Goal: Task Accomplishment & Management: Manage account settings

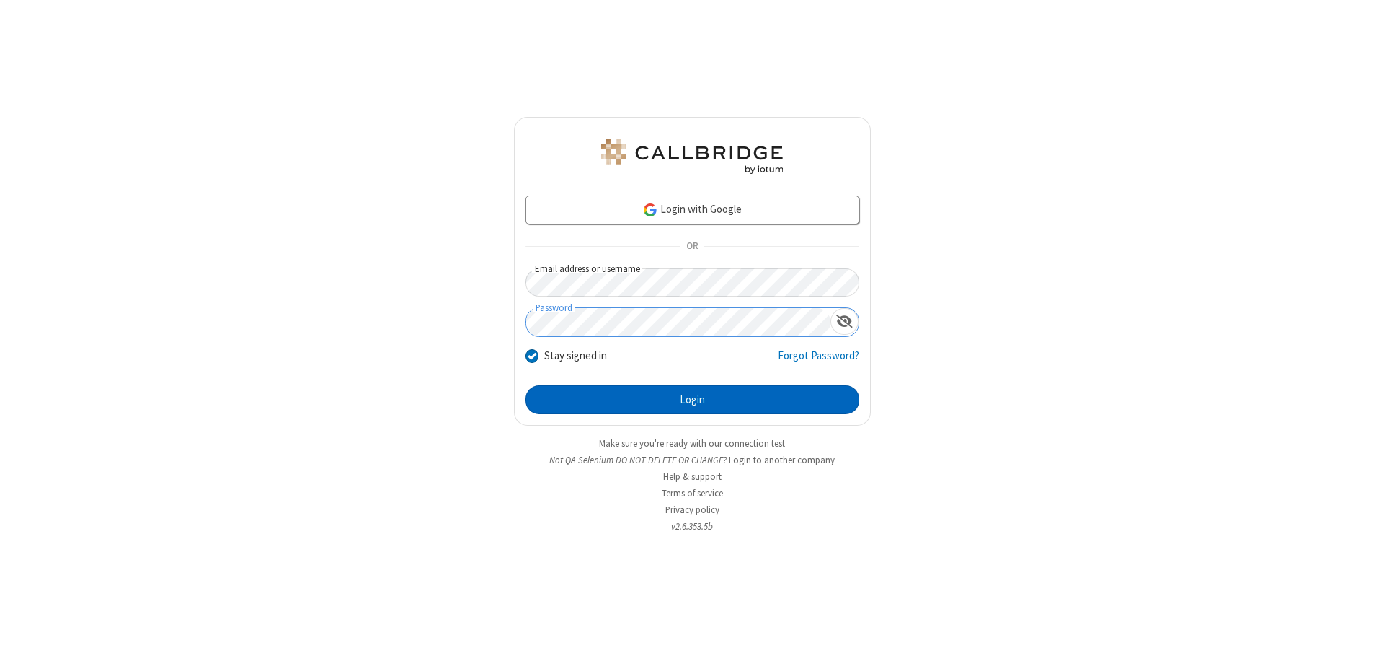
click at [692, 399] on button "Login" at bounding box center [693, 399] width 334 height 29
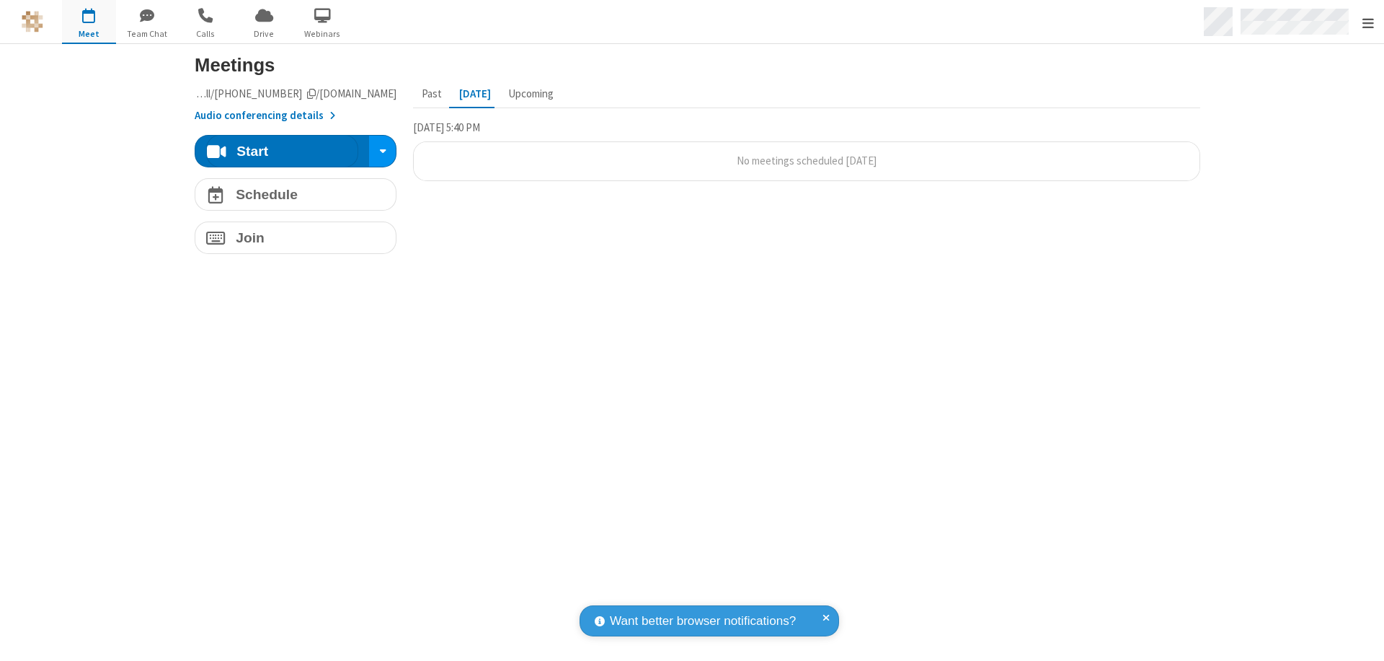
click at [1368, 22] on span "Open menu" at bounding box center [1369, 23] width 12 height 14
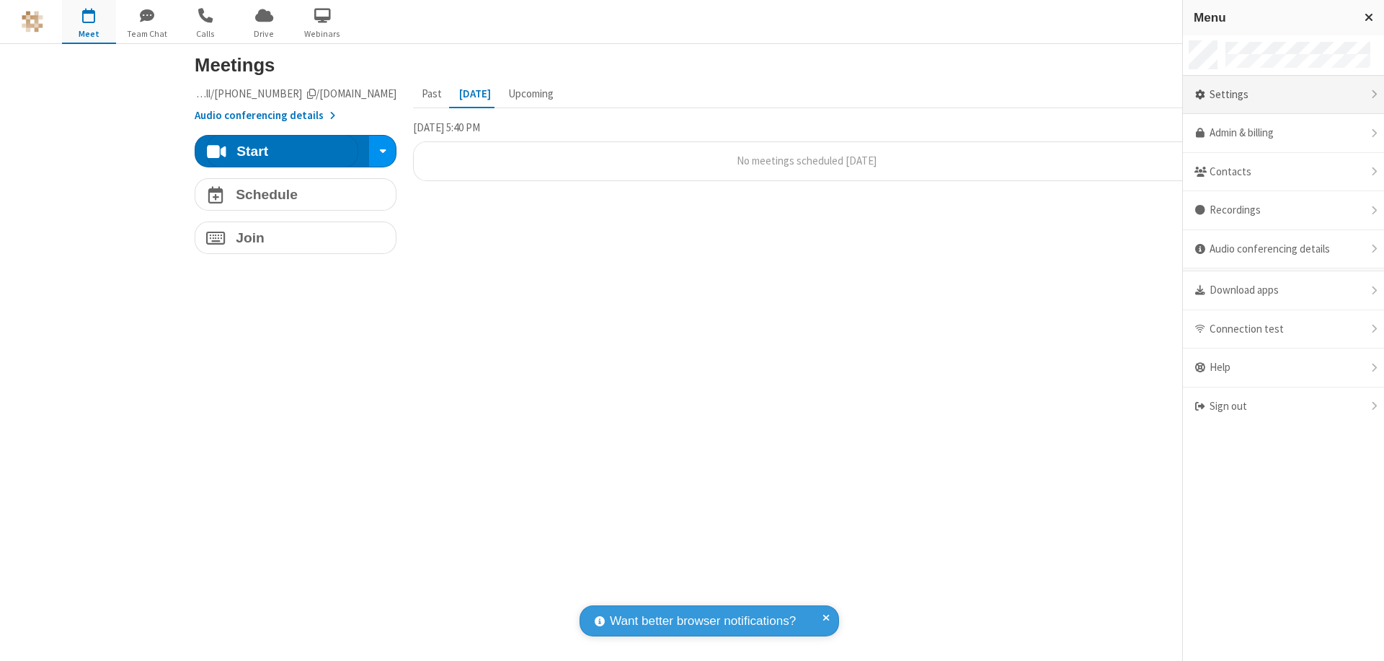
click at [1284, 94] on div "Settings" at bounding box center [1283, 95] width 201 height 39
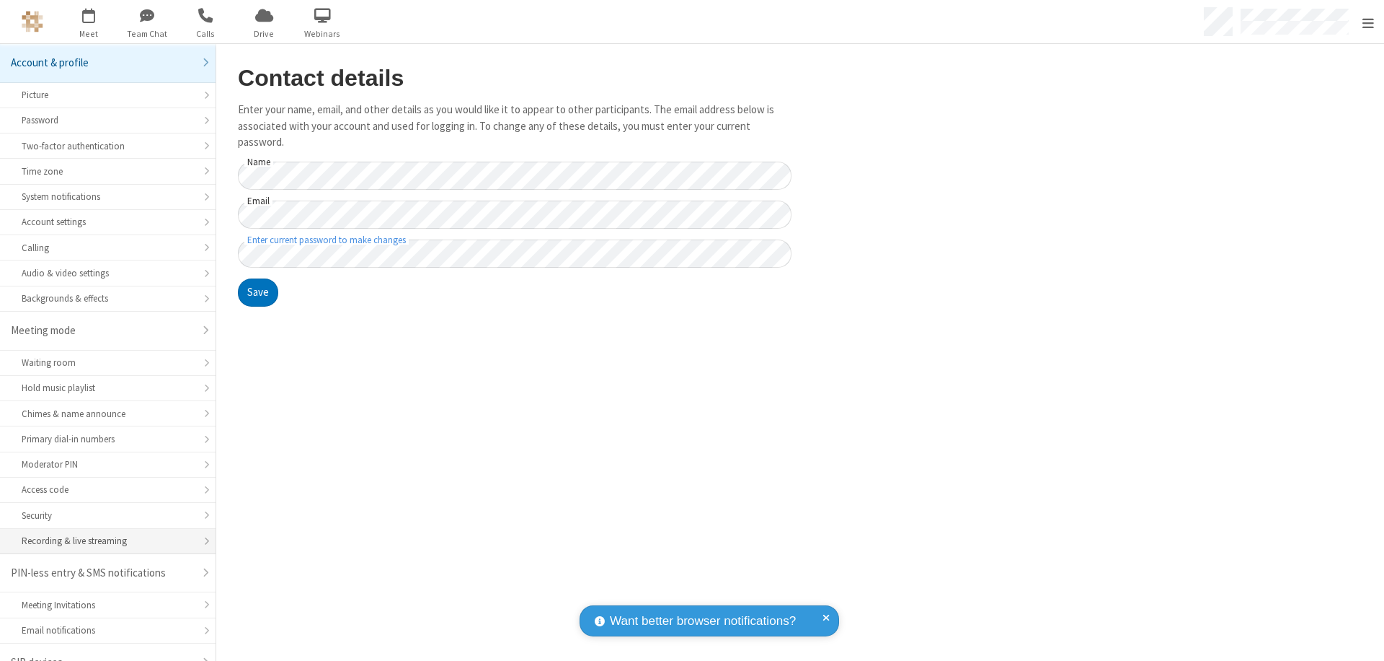
click at [102, 534] on div "Recording & live streaming" at bounding box center [108, 541] width 172 height 14
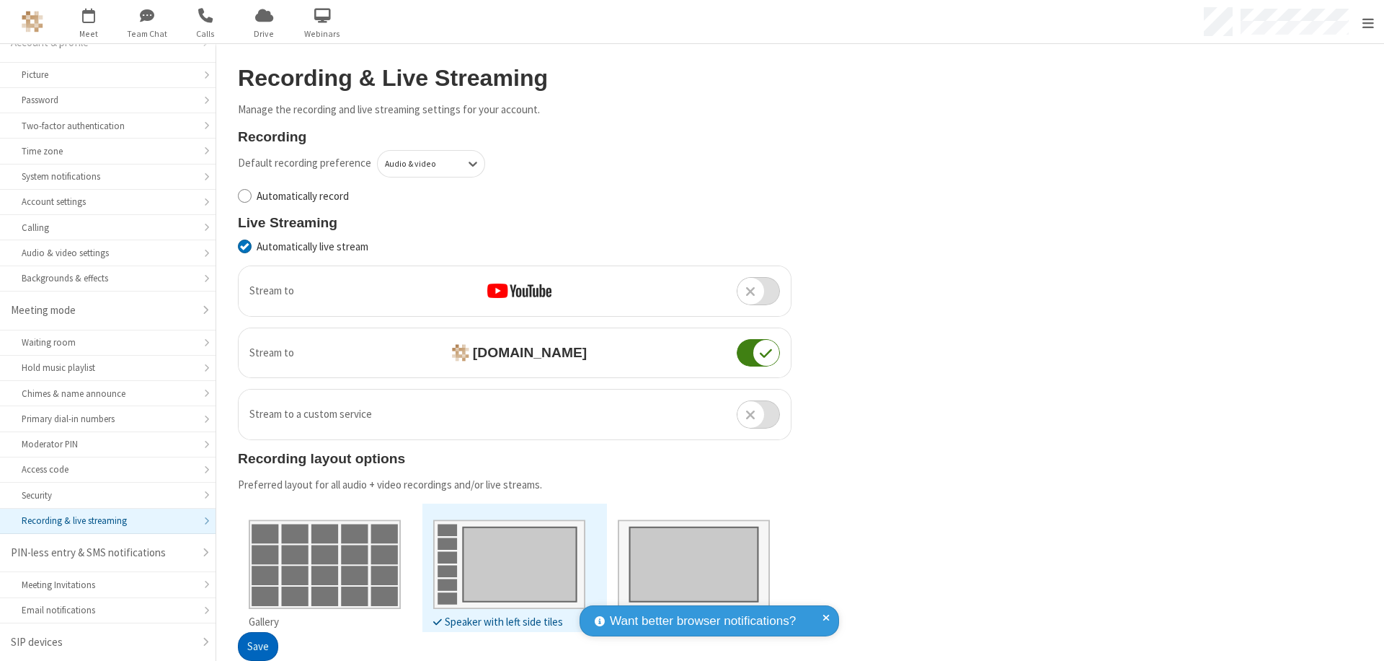
click at [257, 646] on button "Save" at bounding box center [258, 646] width 40 height 29
